Goal: Transaction & Acquisition: Purchase product/service

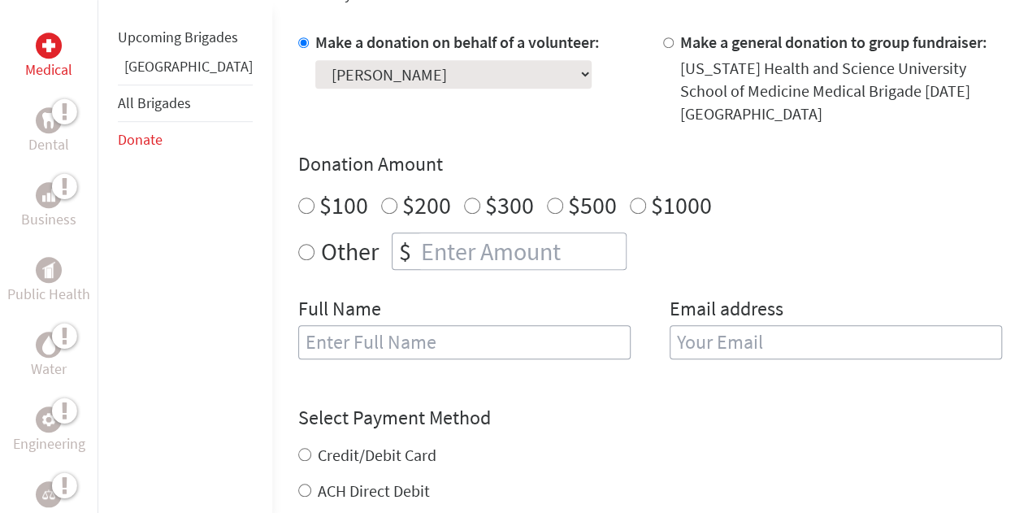
scroll to position [442, 0]
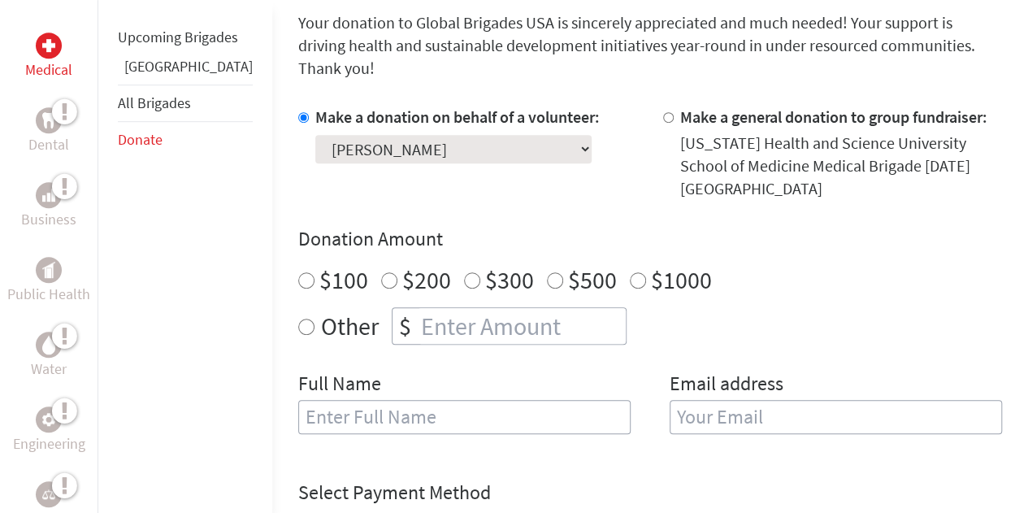
click at [445, 135] on select "Select a volunteer... [PERSON_NAME][GEOGRAPHIC_DATA] [PERSON_NAME] [PERSON_NAME…" at bounding box center [453, 149] width 276 height 28
click at [571, 132] on div "Make a donation on behalf of a volunteer: Select a volunteer... [PERSON_NAME][G…" at bounding box center [467, 153] width 339 height 94
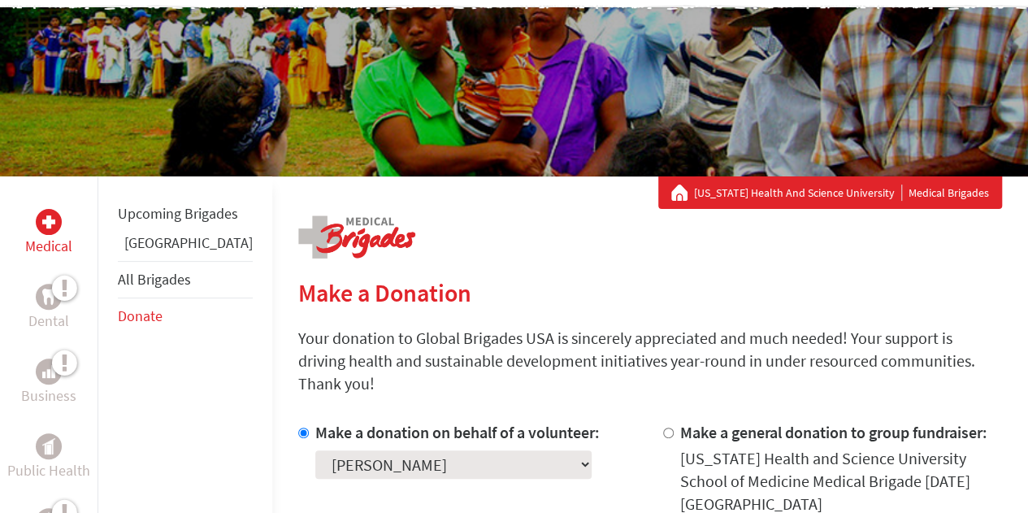
scroll to position [0, 0]
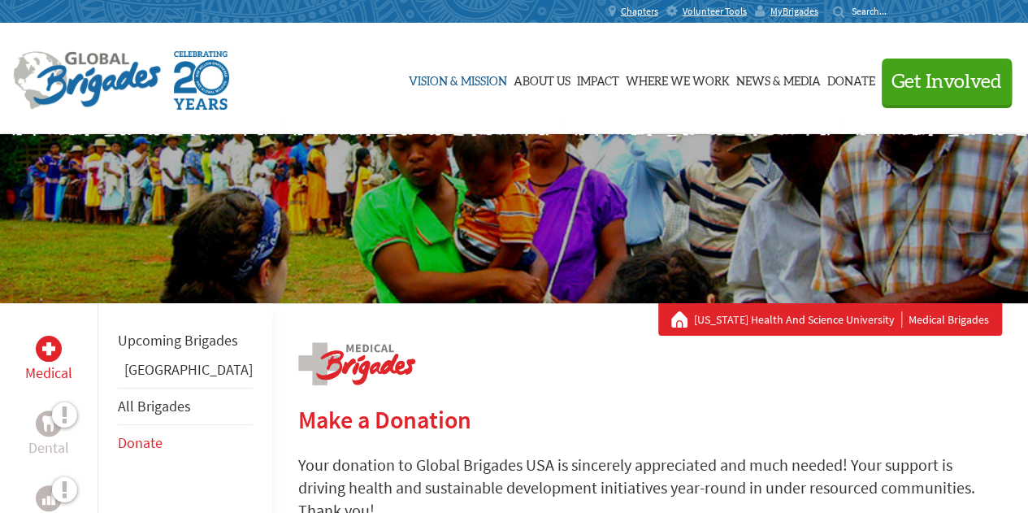
click at [409, 72] on link "Vision & Mission" at bounding box center [458, 78] width 98 height 81
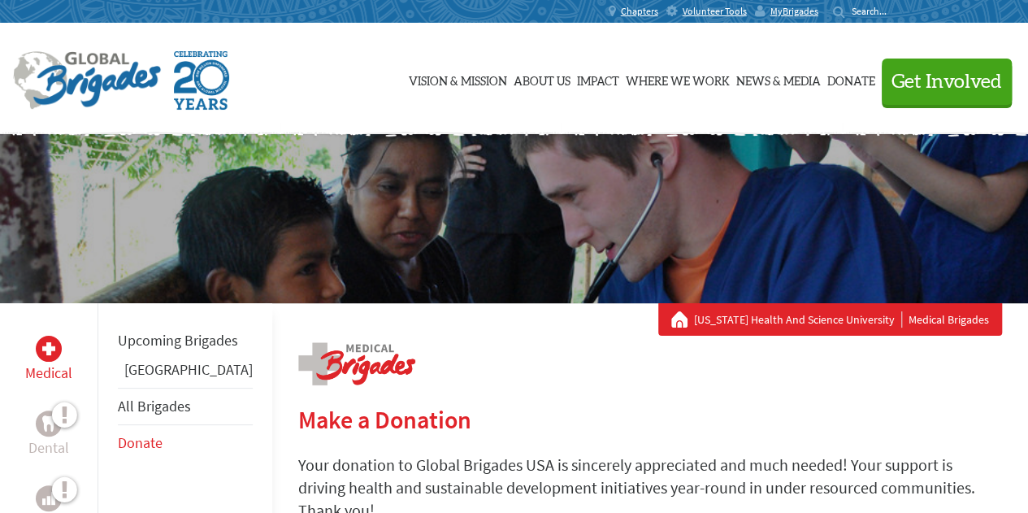
scroll to position [206, 0]
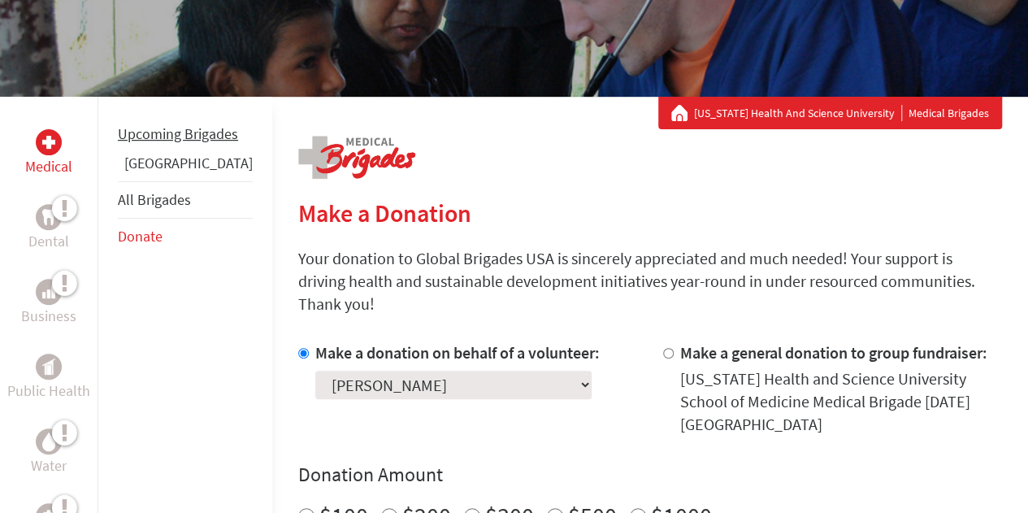
click at [150, 143] on link "Upcoming Brigades" at bounding box center [178, 133] width 120 height 19
